Goal: Information Seeking & Learning: Learn about a topic

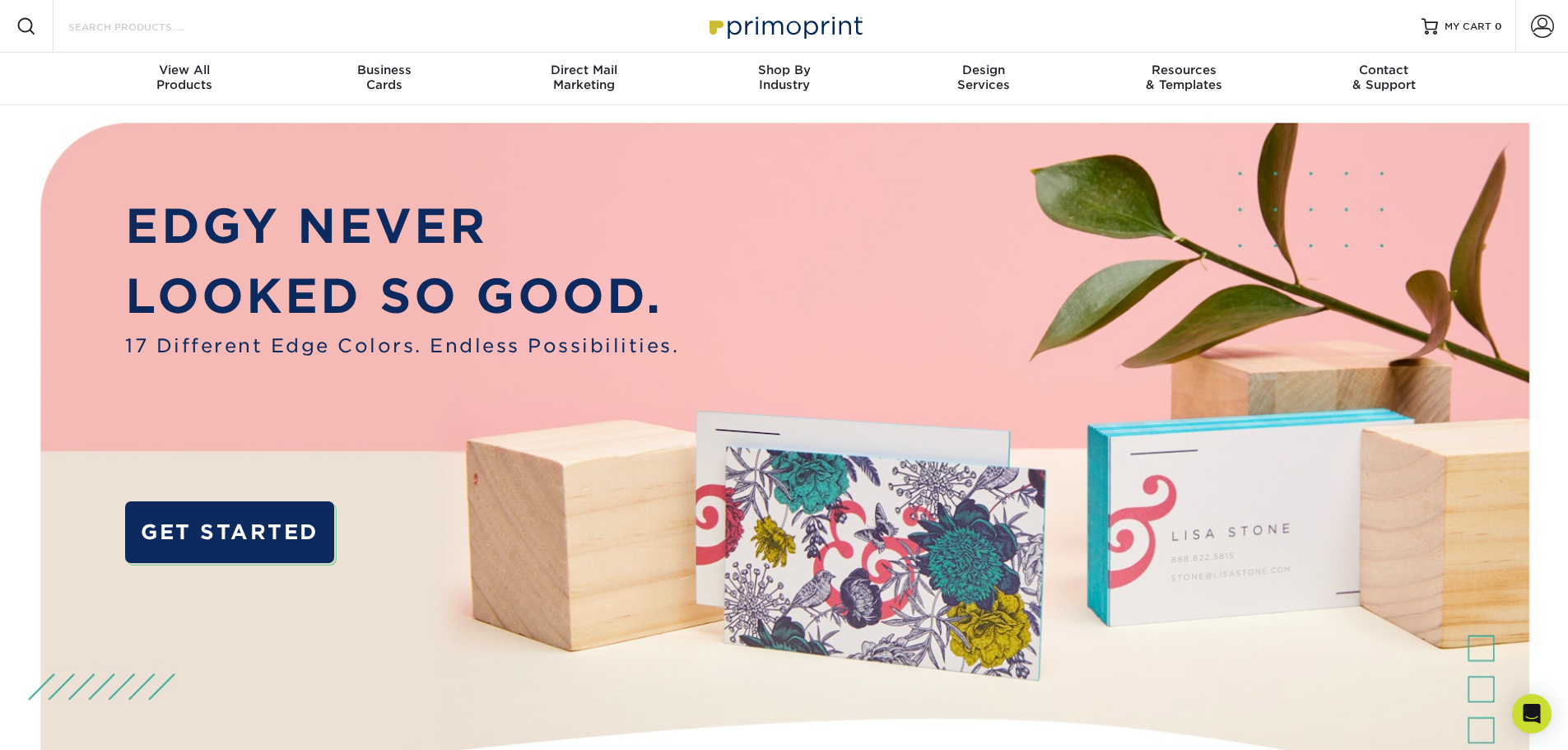
click at [125, 24] on input "Search Products" at bounding box center [146, 27] width 160 height 20
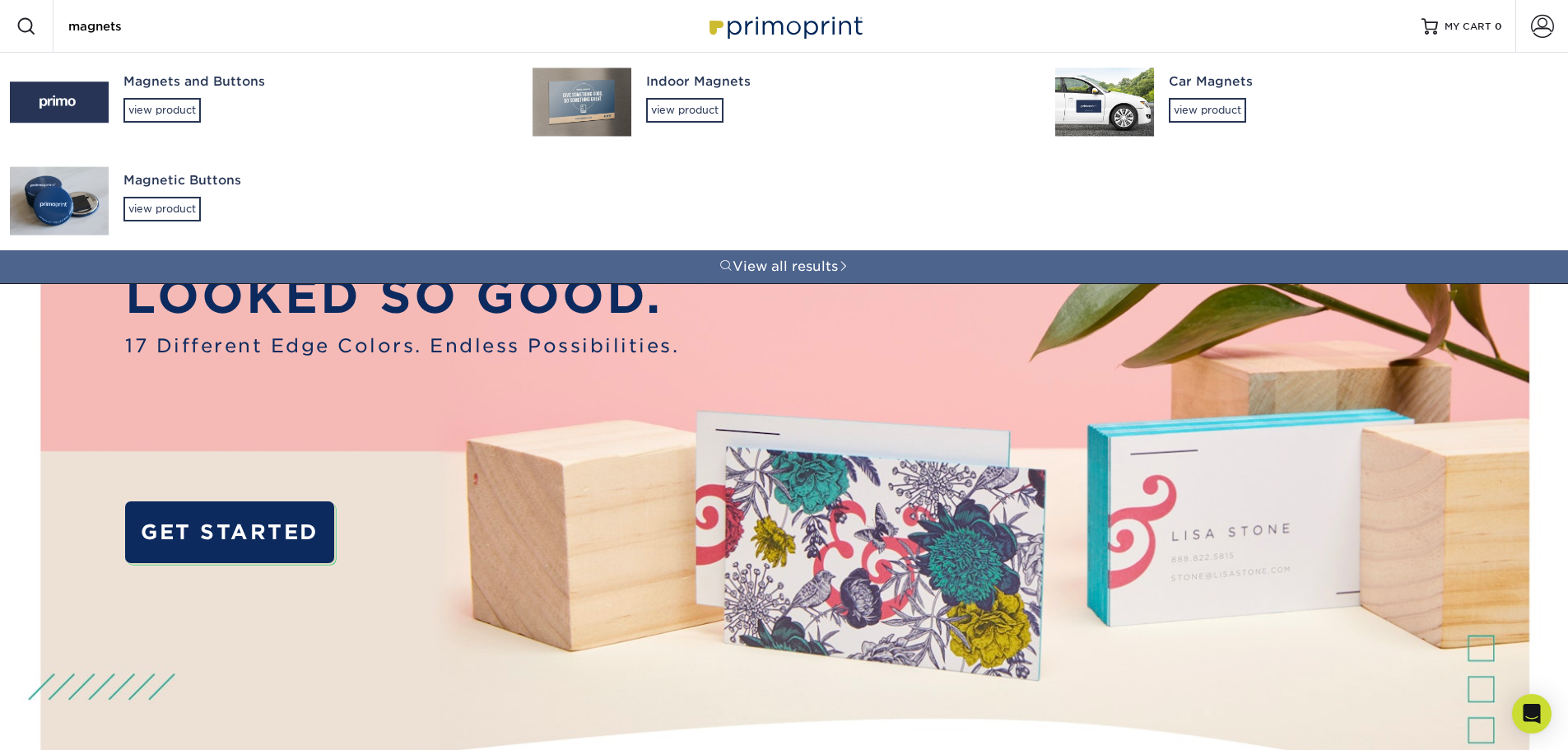
type input "magnets"
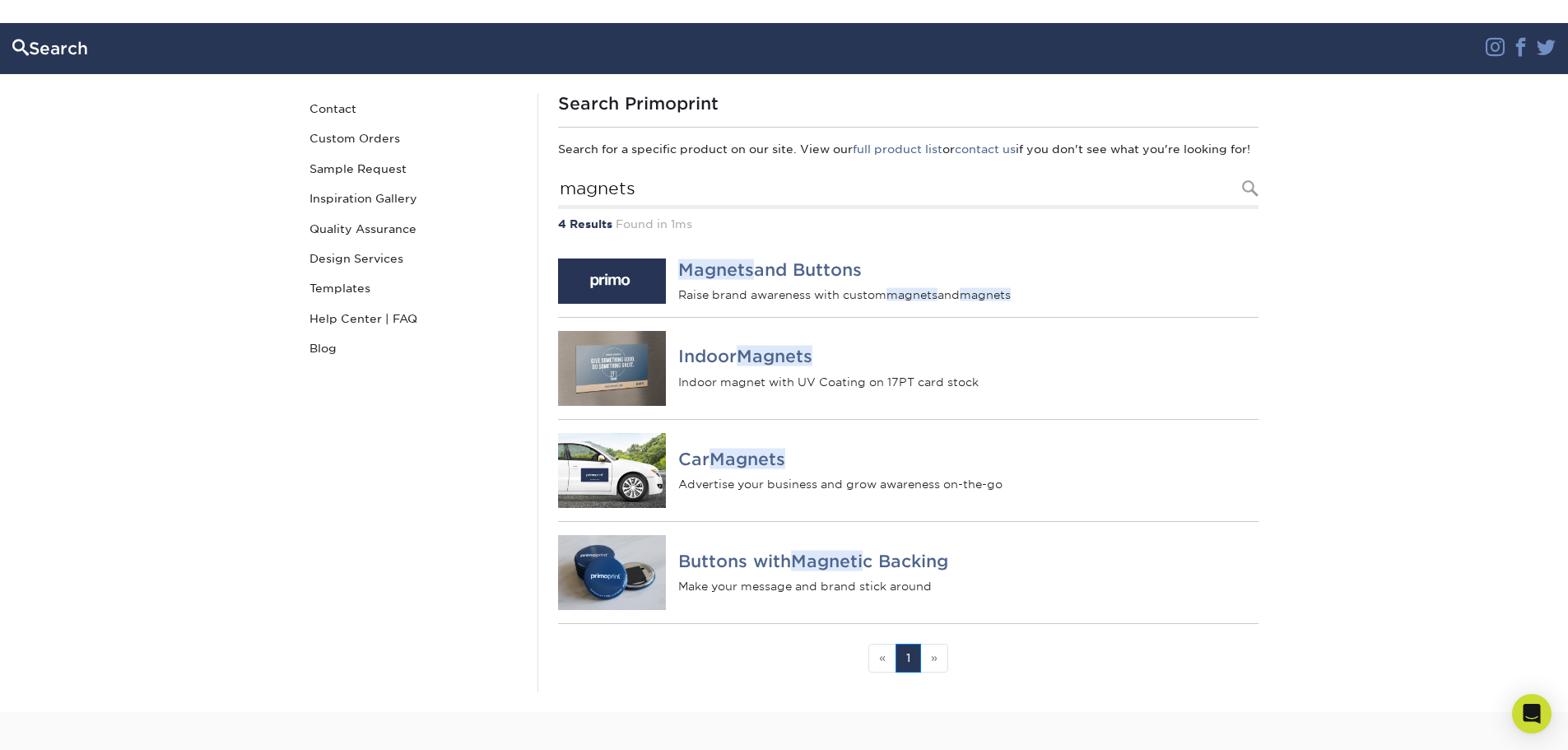
scroll to position [165, 0]
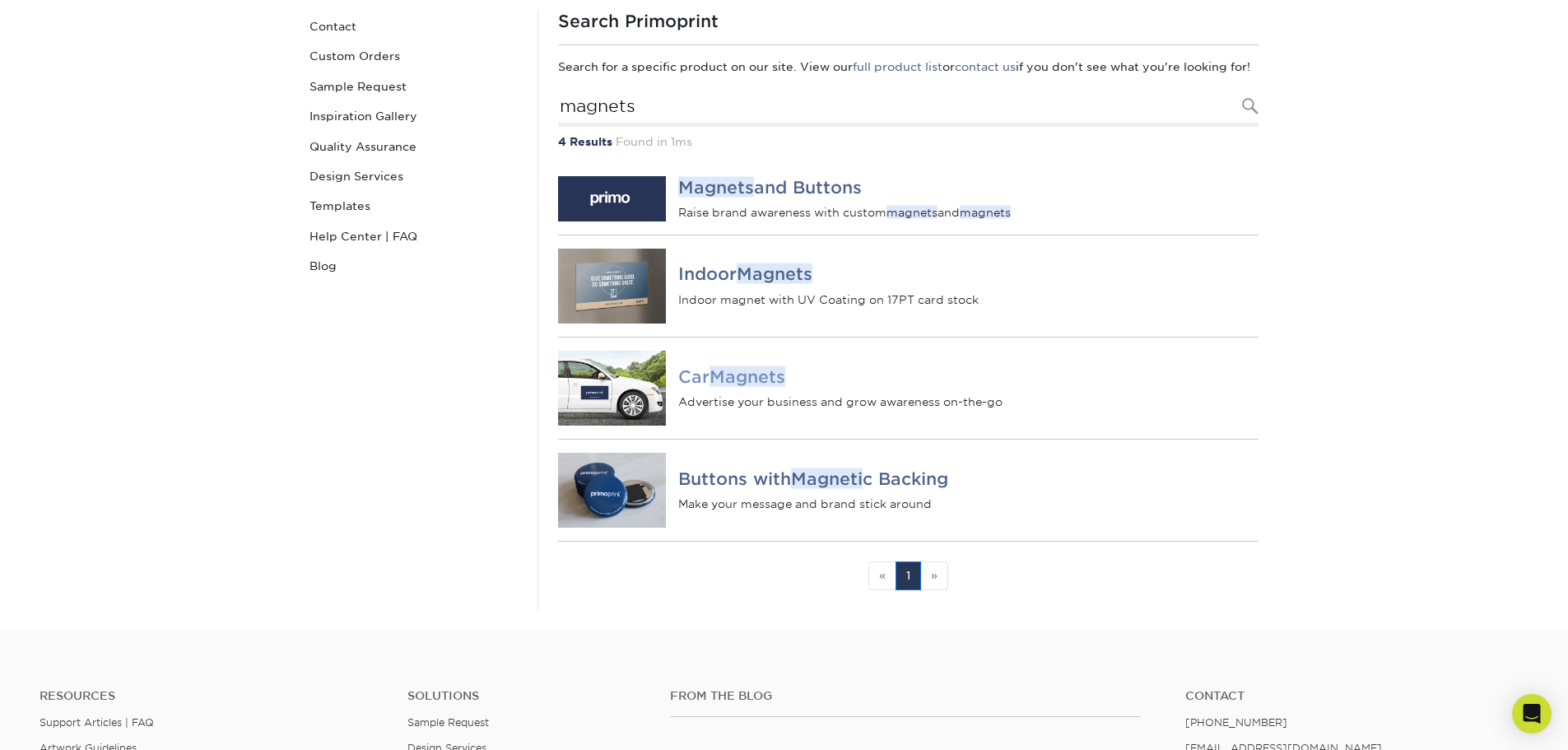
click at [702, 386] on h4 "Car Magnets" at bounding box center [968, 376] width 579 height 20
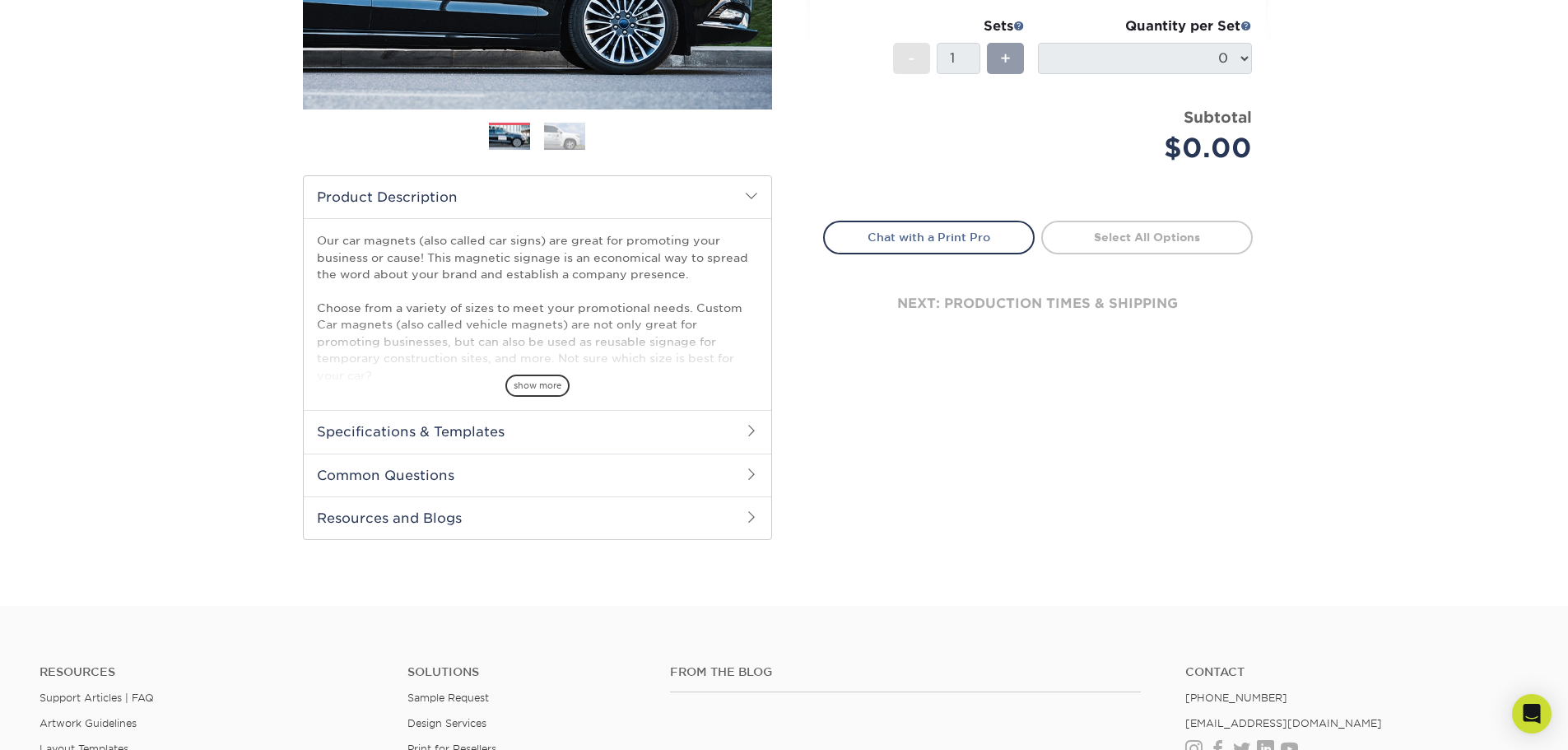
scroll to position [411, 0]
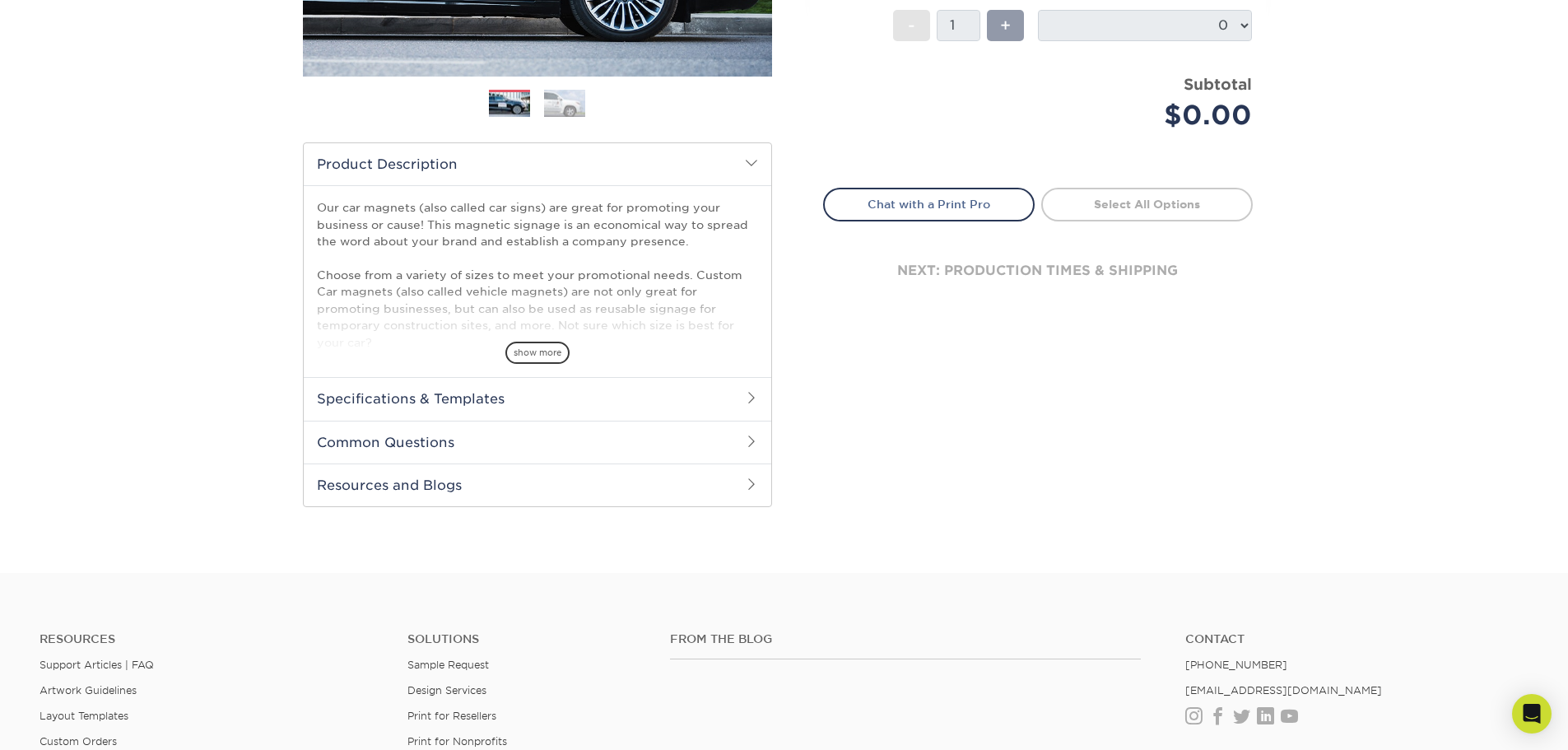
click at [587, 408] on h2 "Specifications & Templates" at bounding box center [537, 397] width 468 height 42
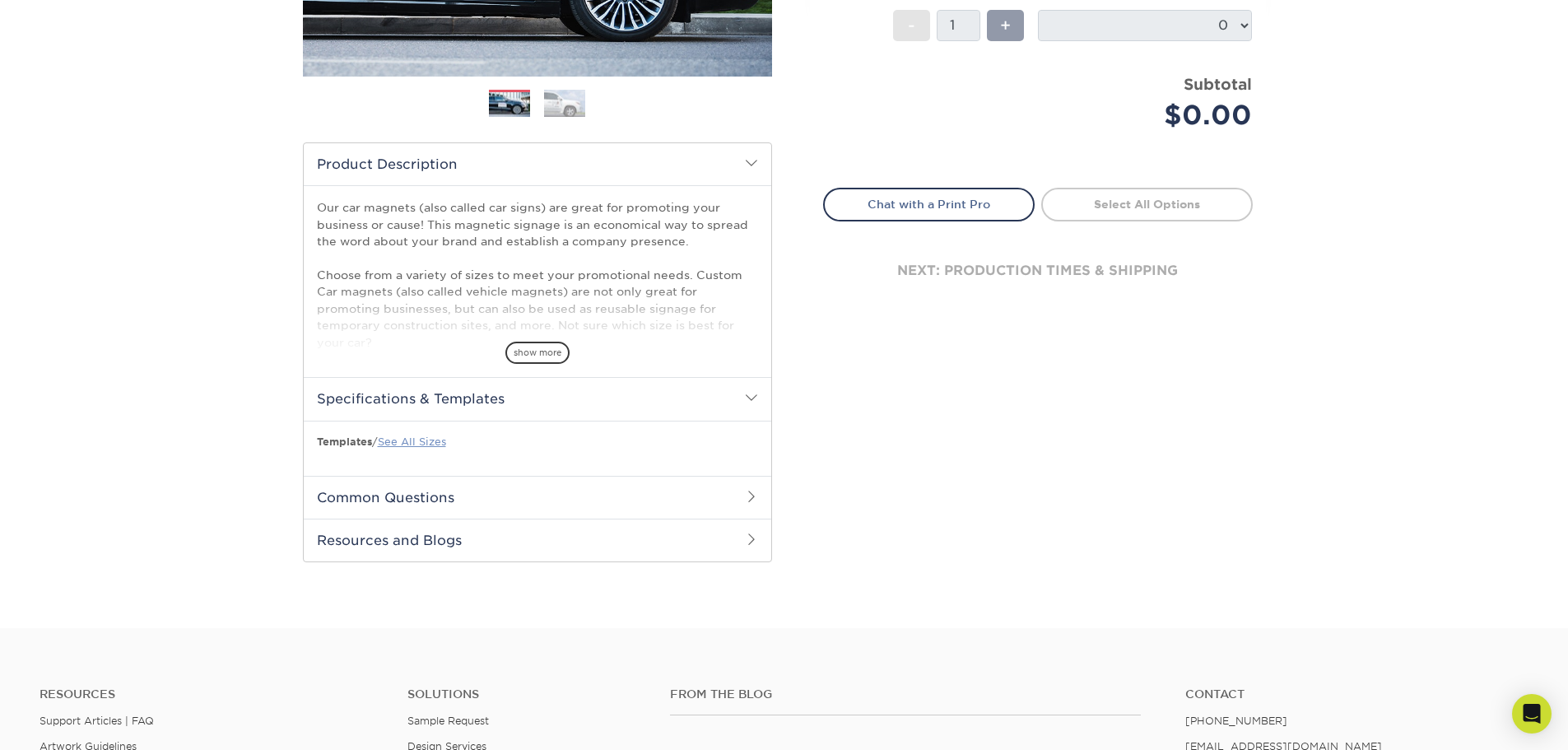
click at [396, 443] on link "See All Sizes" at bounding box center [411, 442] width 68 height 12
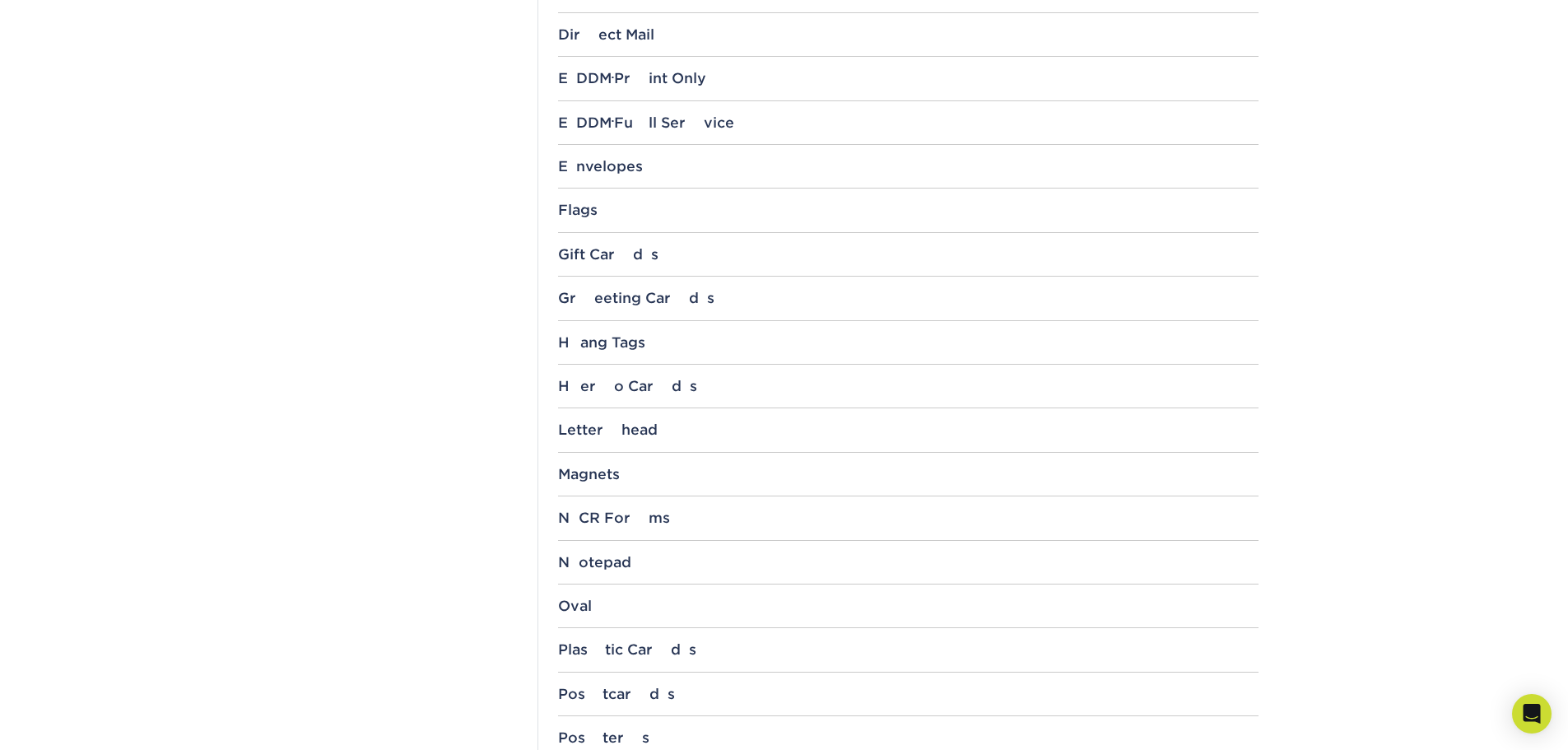
scroll to position [1152, 0]
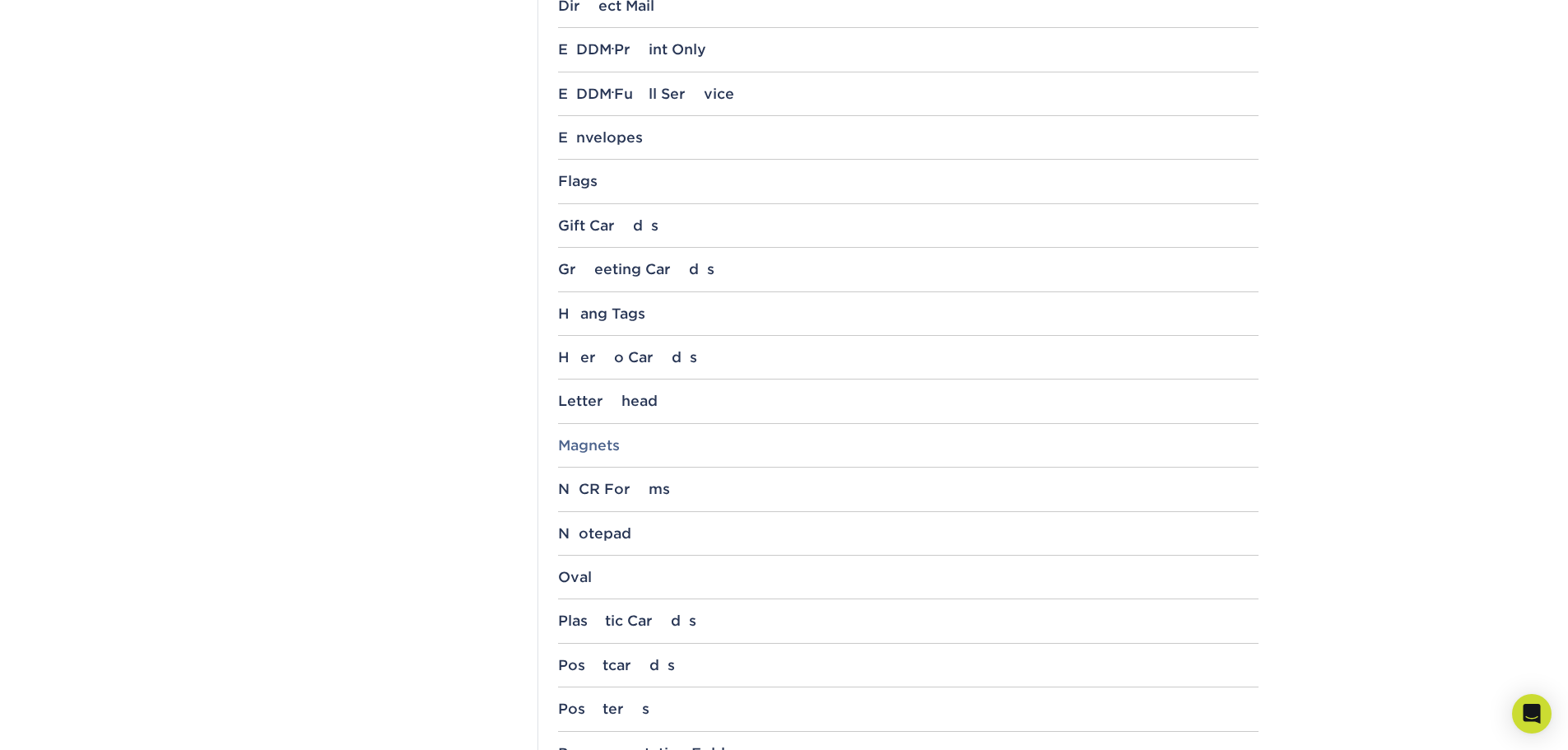
click at [566, 443] on div "Magnets" at bounding box center [909, 445] width 701 height 17
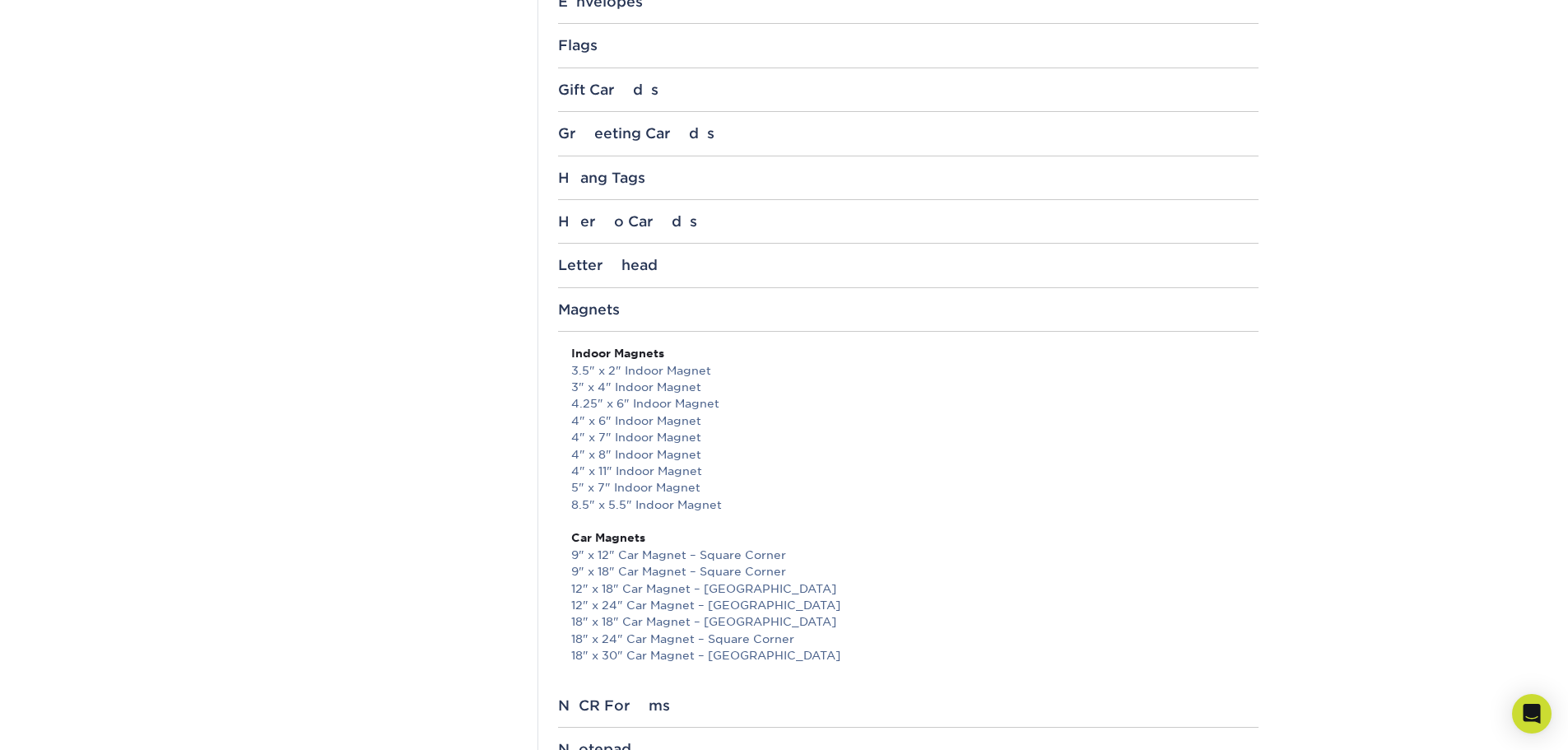
scroll to position [1316, 0]
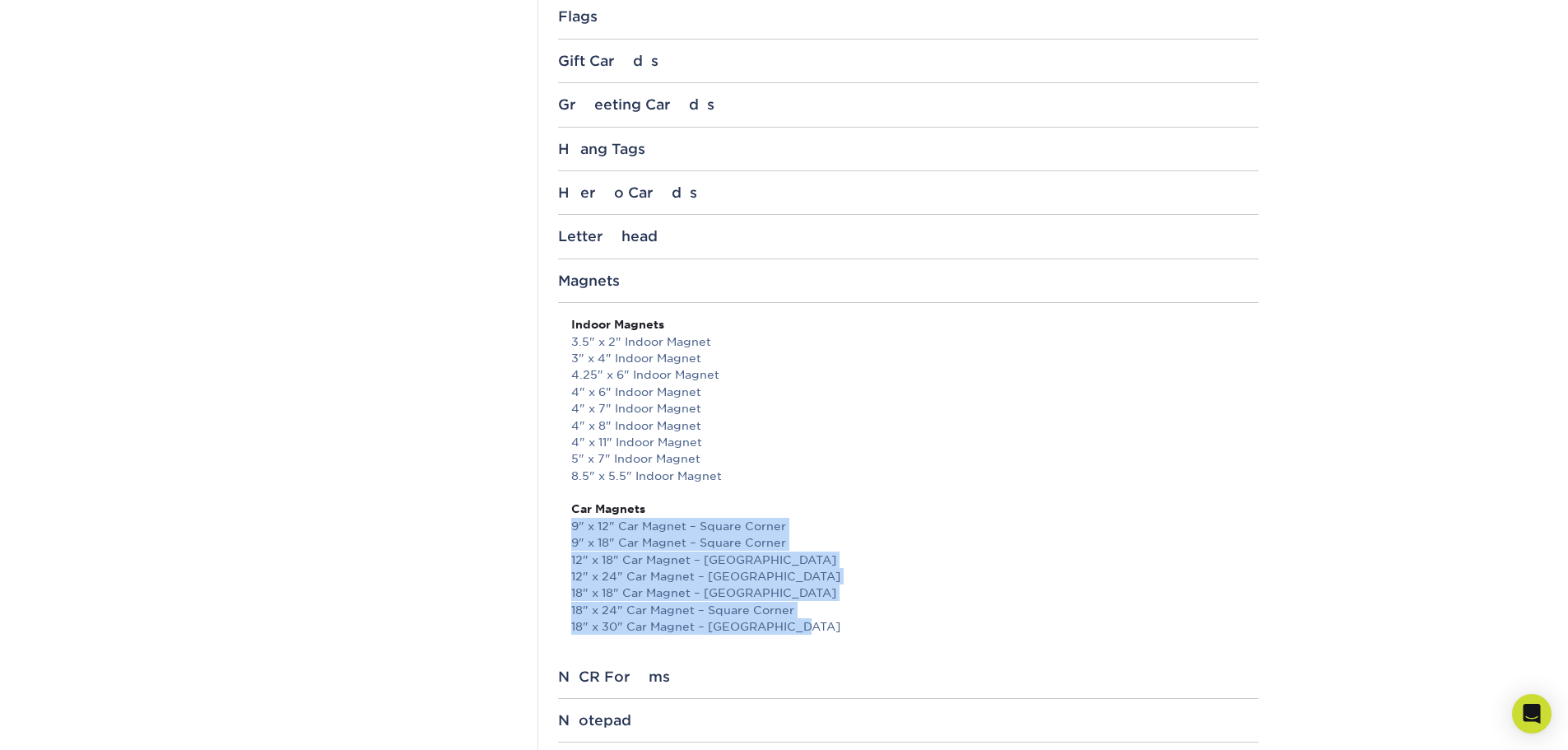
drag, startPoint x: 826, startPoint y: 525, endPoint x: 824, endPoint y: 663, distance: 138.0
click at [824, 663] on div "Indoor Magnets 3.5" x 2" Indoor Magnet 3" x 4" Indoor Magnet 4.25" x 6" Indoor …" at bounding box center [909, 492] width 701 height 352
click at [908, 586] on p "Indoor Magnets 3.5" x 2" Indoor Magnet 3" x 4" Indoor Magnet 4.25" x 6" Indoor …" at bounding box center [915, 475] width 687 height 318
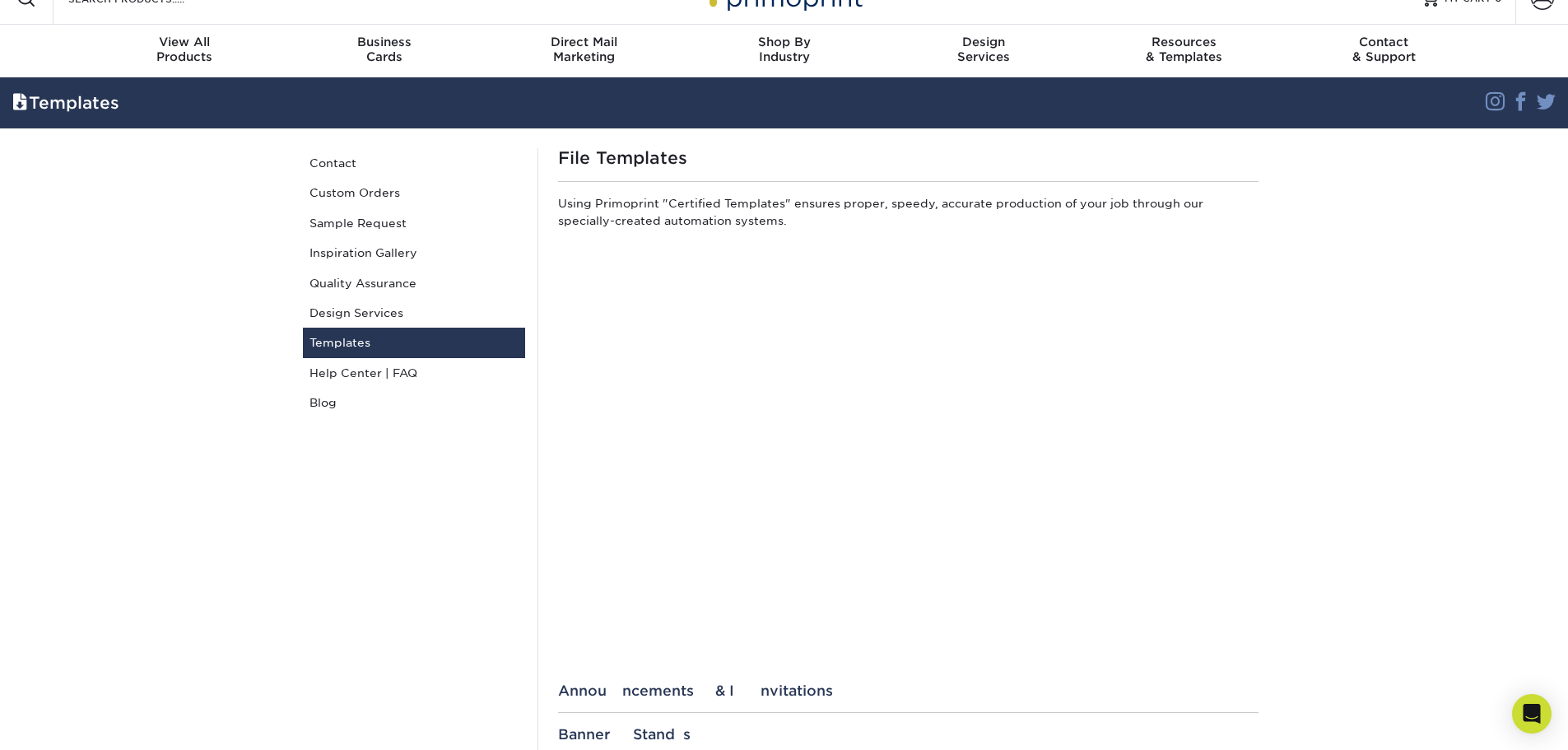
scroll to position [0, 0]
